Goal: Check status: Check status

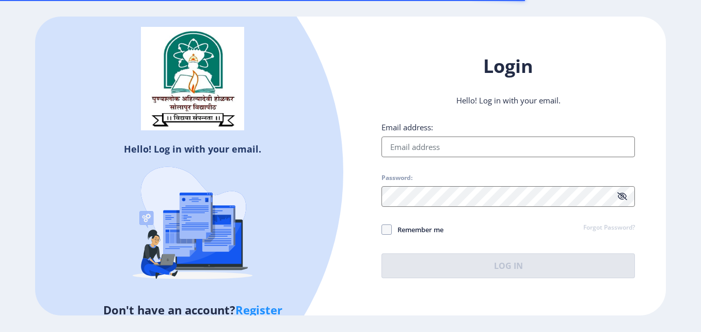
drag, startPoint x: 0, startPoint y: 0, endPoint x: 499, endPoint y: 149, distance: 521.2
click at [499, 149] on div "Email address: Password: Remember me Forgot Password? Log In" at bounding box center [509, 200] width 254 height 156
click at [499, 149] on input "Email address:" at bounding box center [509, 146] width 254 height 21
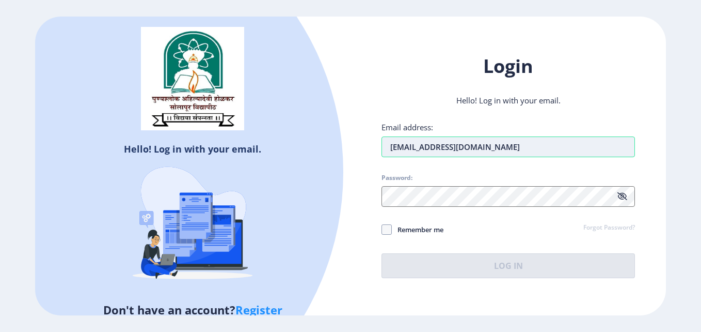
type input "[EMAIL_ADDRESS][DOMAIN_NAME]"
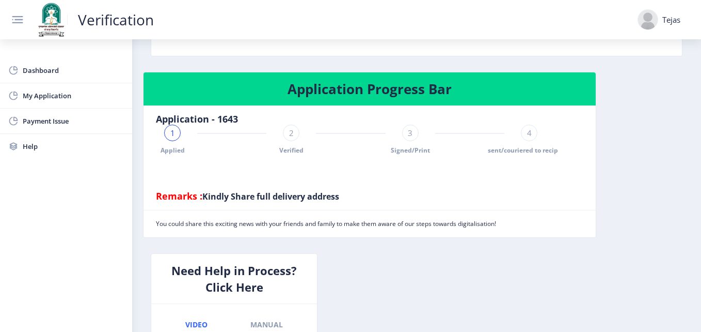
scroll to position [240, 0]
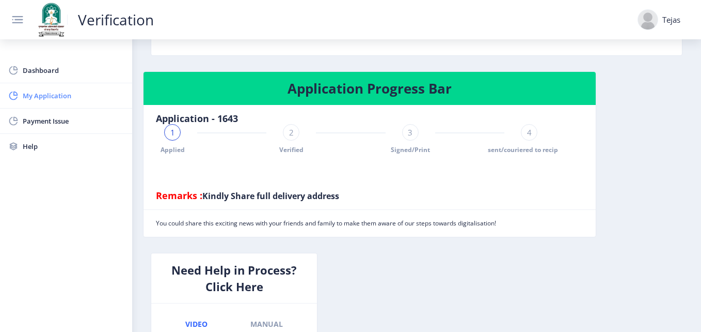
click at [65, 93] on span "My Application" at bounding box center [73, 95] width 101 height 12
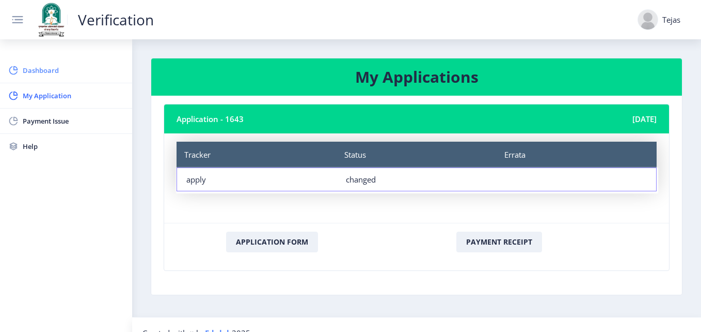
click at [59, 72] on span "Dashboard" at bounding box center [73, 70] width 101 height 12
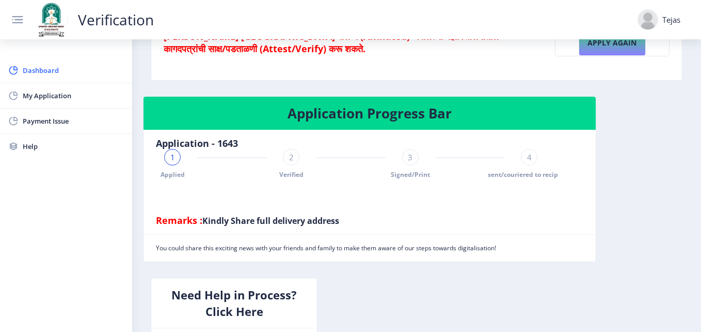
scroll to position [215, 0]
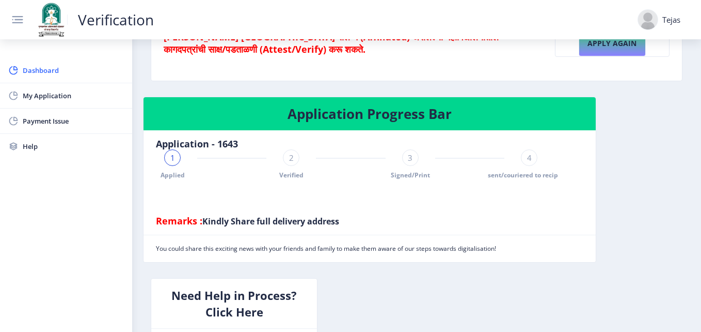
click at [288, 163] on div "2" at bounding box center [291, 157] width 17 height 17
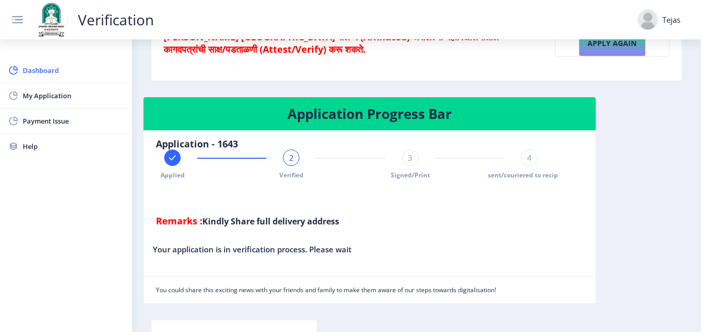
click at [178, 169] on div "Applied" at bounding box center [172, 164] width 17 height 30
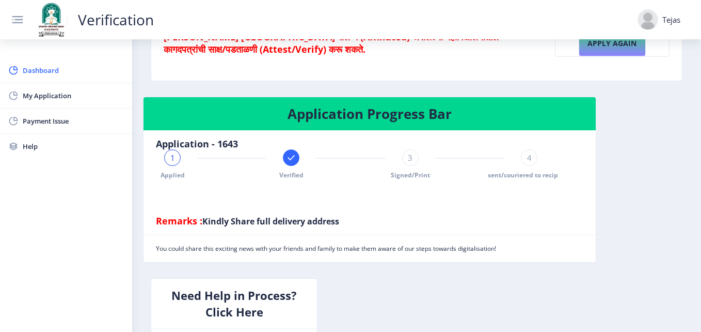
click at [576, 244] on nb-card-footer "You could share this exciting news with your friends and family to make them aw…" at bounding box center [370, 247] width 452 height 27
drag, startPoint x: 604, startPoint y: 243, endPoint x: 527, endPoint y: 183, distance: 97.2
click at [527, 183] on div "Application Progress Bar Application - 1643 1 Applied Verified 3 Signed/Print 4…" at bounding box center [416, 187] width 563 height 181
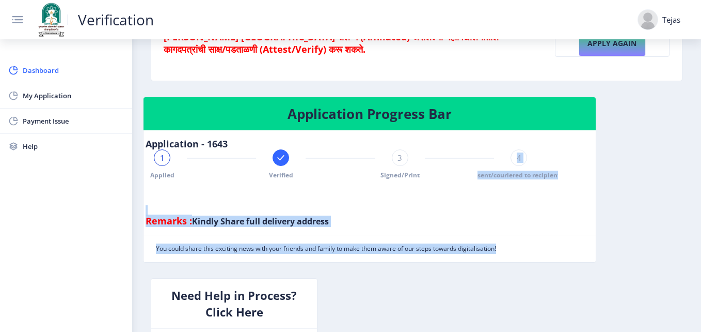
scroll to position [0, 13]
click at [522, 194] on div at bounding box center [339, 194] width 390 height 21
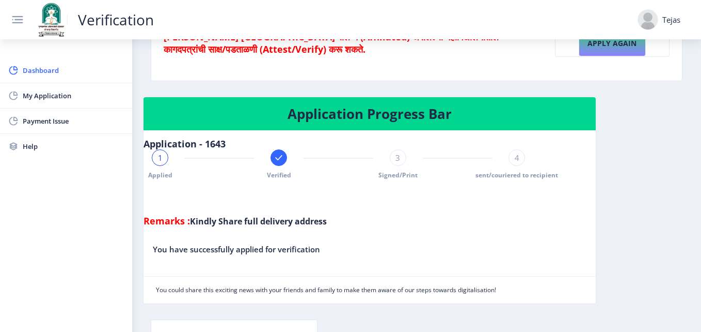
scroll to position [0, 0]
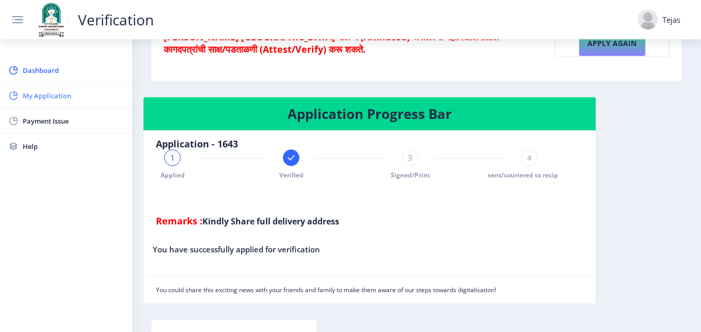
click at [65, 100] on span "My Application" at bounding box center [73, 95] width 101 height 12
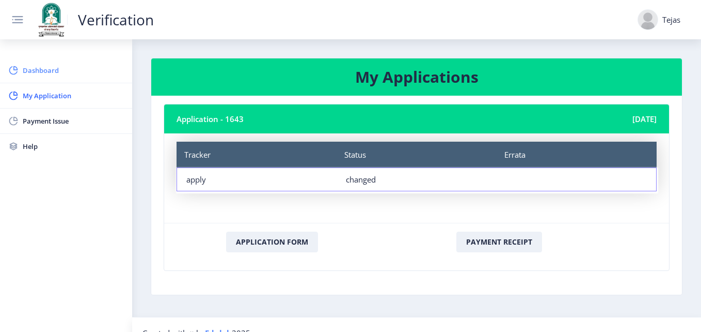
click at [46, 67] on span "Dashboard" at bounding box center [73, 70] width 101 height 12
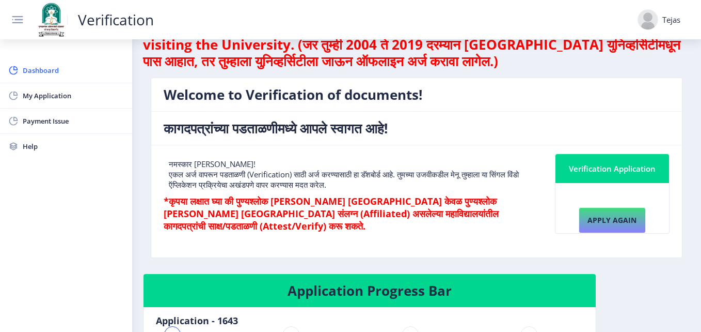
scroll to position [38, 0]
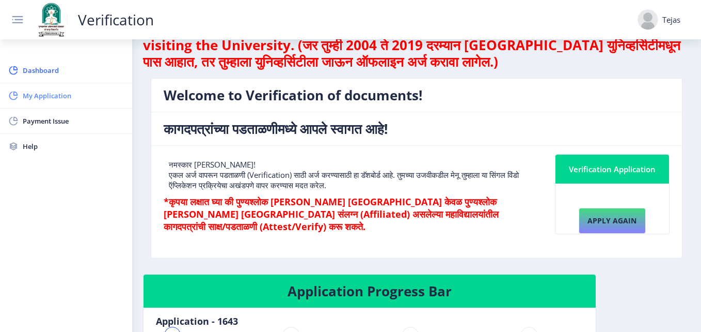
click at [24, 87] on link "My Application" at bounding box center [66, 95] width 132 height 25
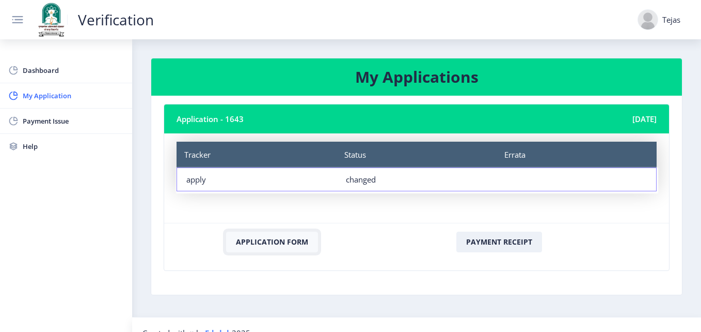
click at [258, 238] on button "Application Form" at bounding box center [272, 241] width 92 height 21
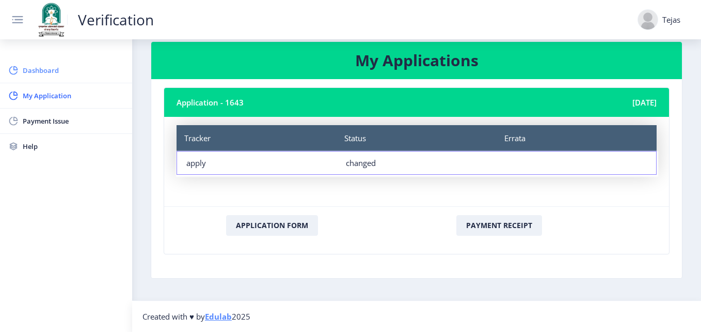
click at [51, 72] on span "Dashboard" at bounding box center [73, 70] width 101 height 12
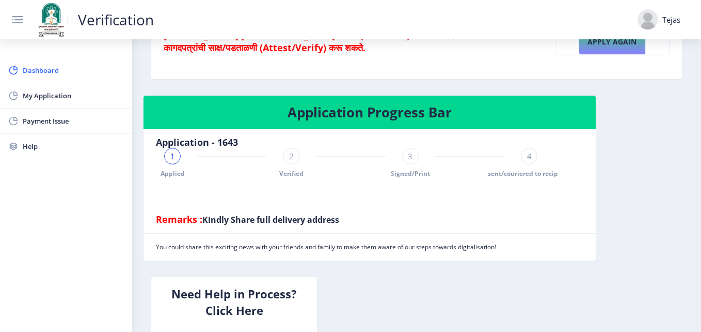
scroll to position [238, 0]
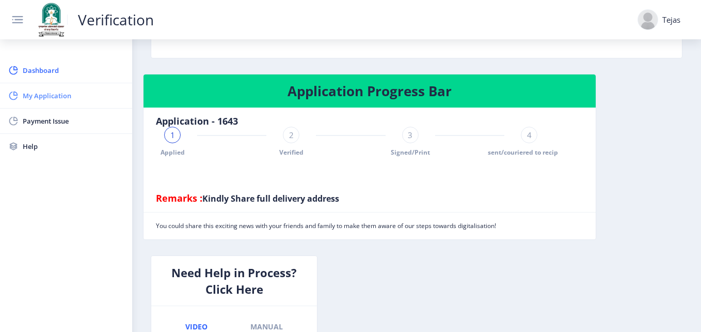
click at [68, 101] on span "My Application" at bounding box center [73, 95] width 101 height 12
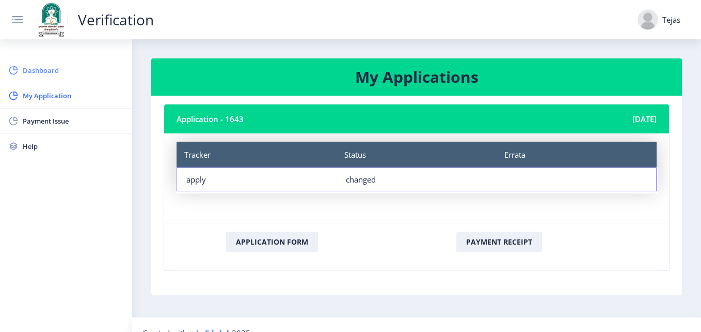
click at [53, 70] on span "Dashboard" at bounding box center [73, 70] width 101 height 12
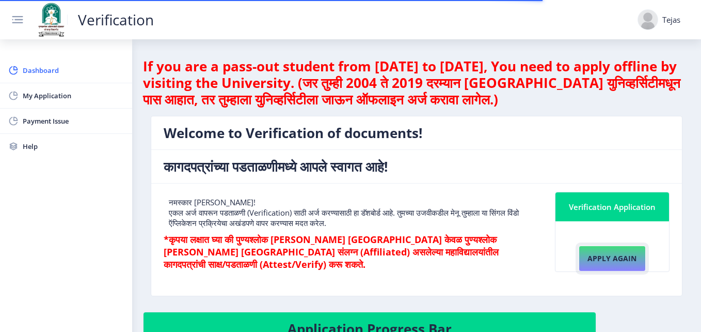
click at [600, 262] on button "Apply again" at bounding box center [612, 258] width 67 height 26
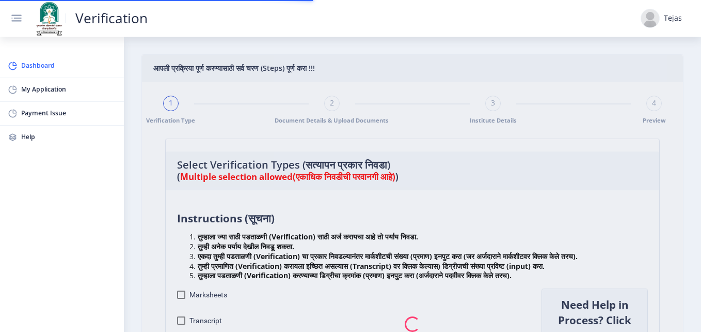
click at [457, 120] on nb-spinner at bounding box center [413, 324] width 542 height 538
click at [527, 192] on nb-spinner at bounding box center [413, 324] width 542 height 538
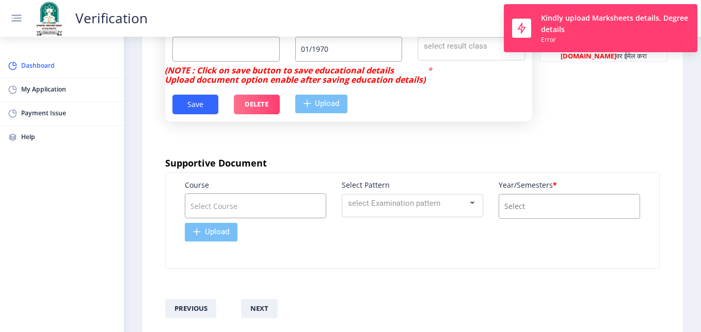
scroll to position [556, 0]
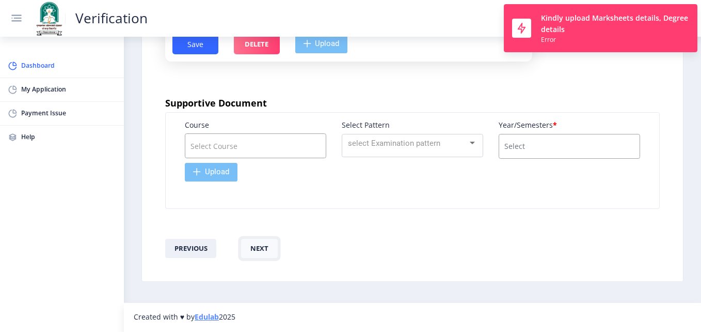
click at [263, 251] on button "next" at bounding box center [259, 249] width 37 height 20
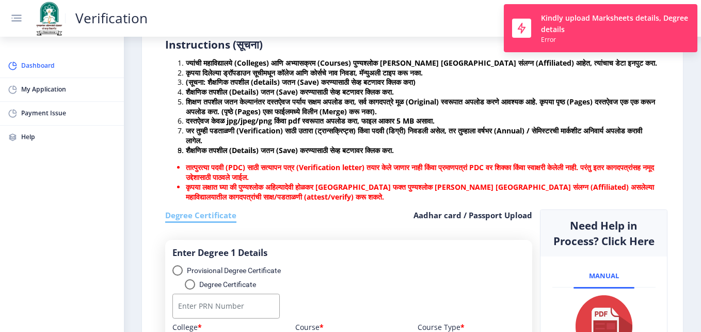
scroll to position [0, 0]
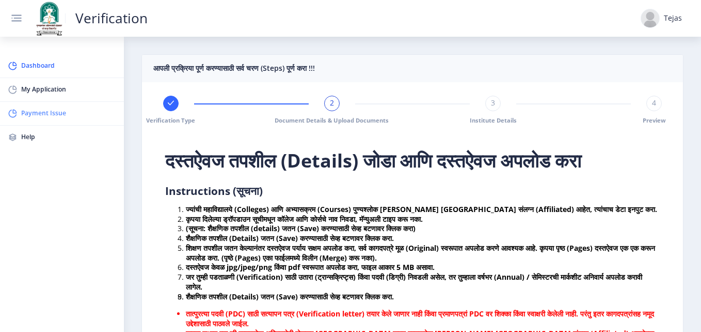
click at [40, 111] on span "Payment Issue" at bounding box center [68, 113] width 95 height 12
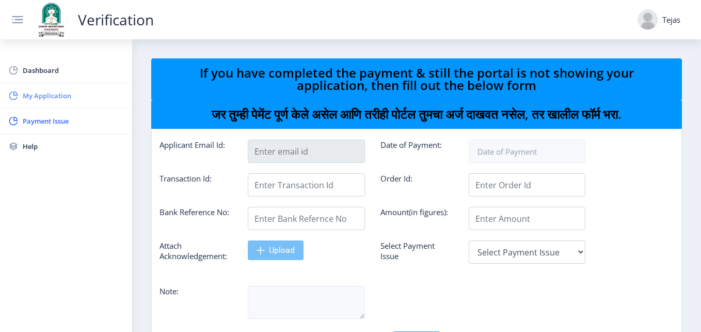
type input "[EMAIL_ADDRESS][DOMAIN_NAME]"
click at [51, 88] on link "My Application" at bounding box center [66, 95] width 132 height 25
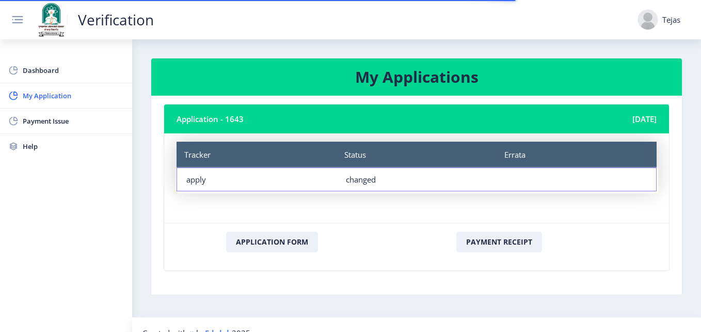
click at [482, 305] on nb-layout-column "My Applications Application - 1643 [DATE] Tracker Status Errata Tracker apply S…" at bounding box center [416, 177] width 569 height 277
click at [573, 303] on nb-layout-column "My Applications Application - 1643 [DATE] Tracker Status Errata Tracker apply S…" at bounding box center [416, 177] width 569 height 277
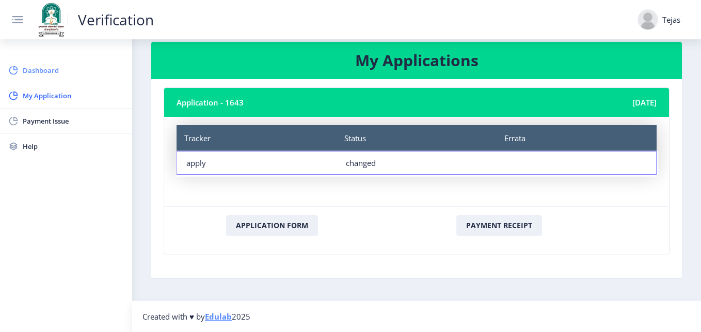
click at [35, 67] on span "Dashboard" at bounding box center [73, 70] width 101 height 12
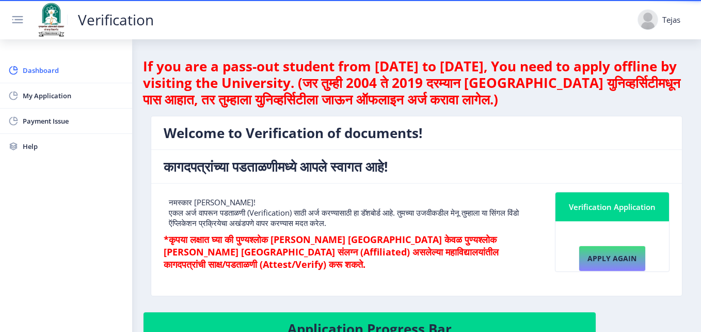
click at [423, 218] on p "नमस्कार [PERSON_NAME]! एकल अर्ज वापरून पडताळणी (Verification) साठी अर्ज करण्यास…" at bounding box center [352, 212] width 366 height 31
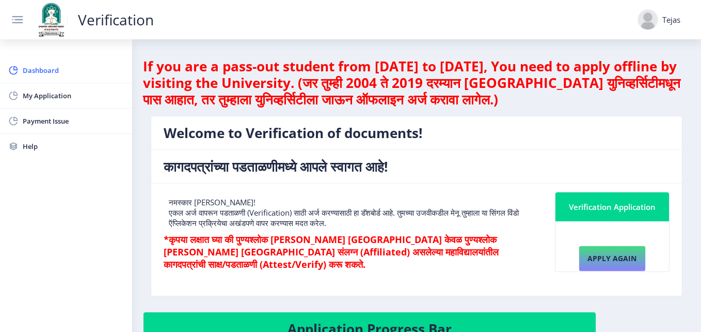
click at [481, 248] on h6 "*कृपया लक्षात घ्या की पुण्यश्लोक [PERSON_NAME] [GEOGRAPHIC_DATA] केवळ पुण्यश्लो…" at bounding box center [352, 251] width 376 height 37
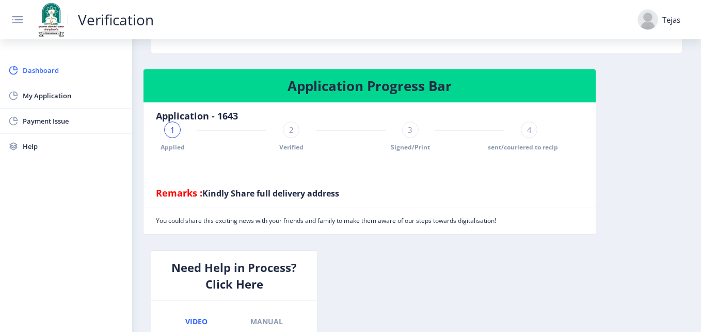
scroll to position [241, 0]
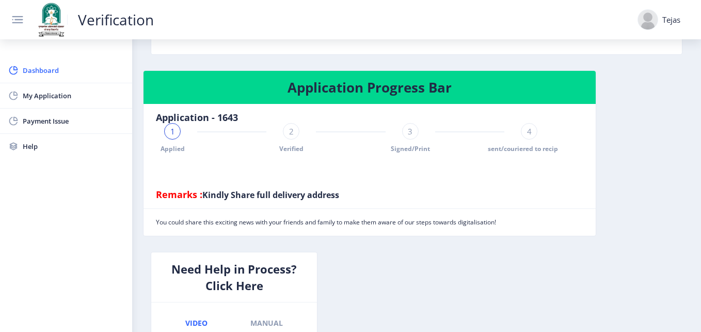
click at [279, 125] on div "1 Applied 2 Verified 3 Signed/Print 4 sent/couriered to recipient" at bounding box center [351, 138] width 390 height 30
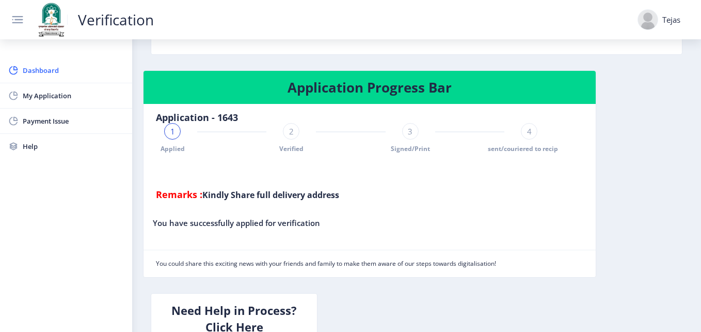
click at [413, 135] on div "3" at bounding box center [410, 131] width 17 height 17
click at [409, 146] on span "Signed/Print" at bounding box center [410, 148] width 39 height 9
click at [406, 131] on div "3" at bounding box center [410, 131] width 17 height 17
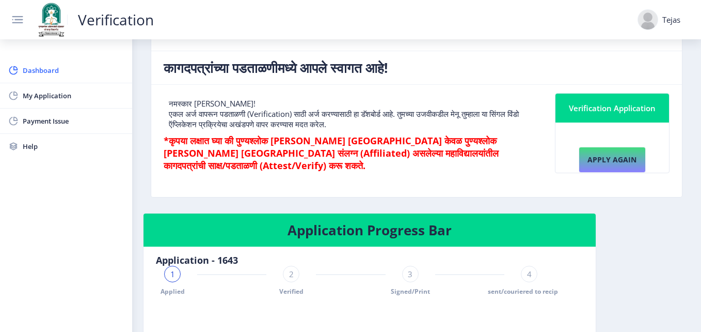
scroll to position [0, 0]
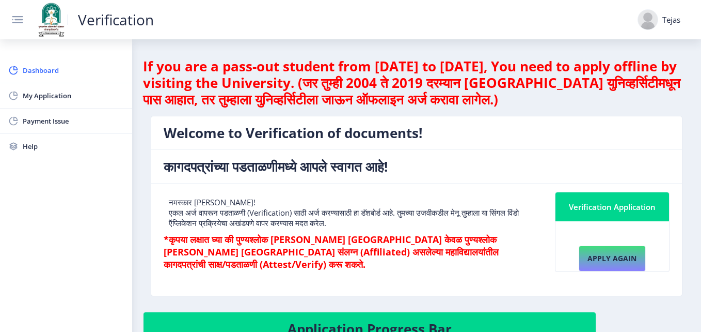
click at [666, 9] on div "Tejas" at bounding box center [659, 19] width 43 height 21
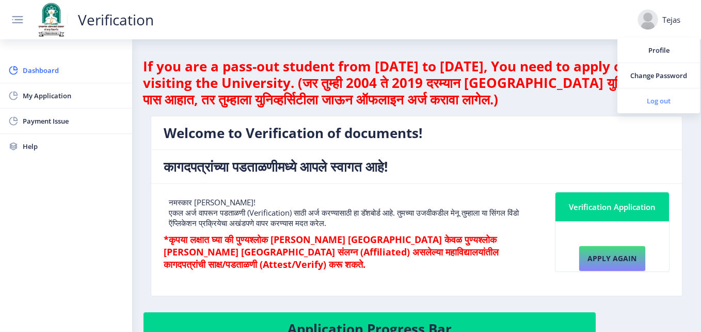
click at [661, 101] on span "Log out" at bounding box center [659, 100] width 66 height 12
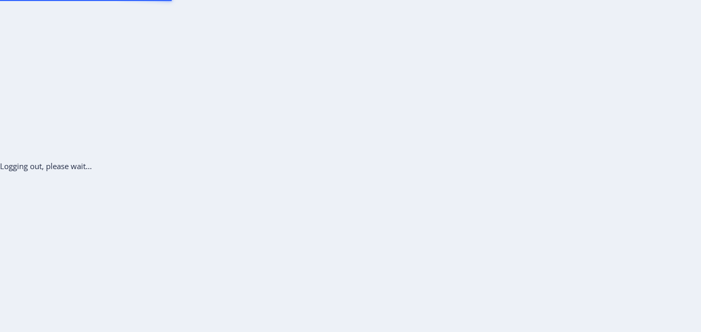
click at [661, 101] on div "Logging out, please wait..." at bounding box center [350, 166] width 701 height 332
